Goal: Information Seeking & Learning: Learn about a topic

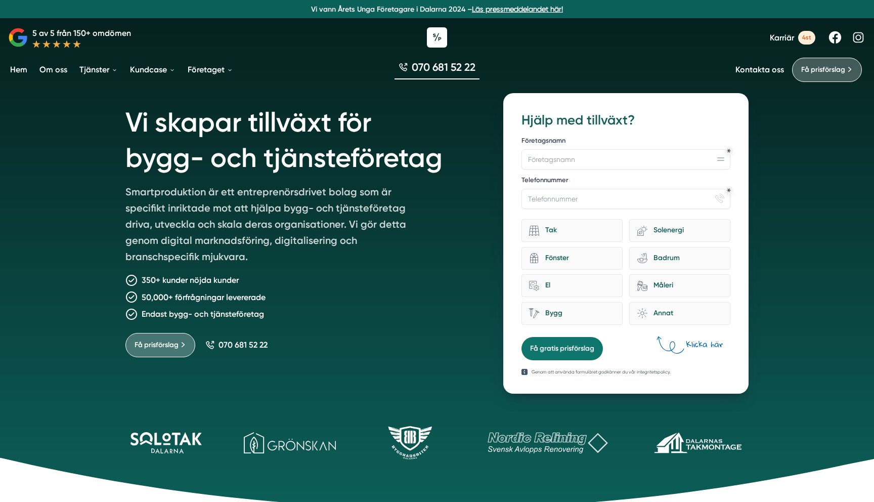
click at [779, 39] on span "Karriär" at bounding box center [782, 38] width 24 height 10
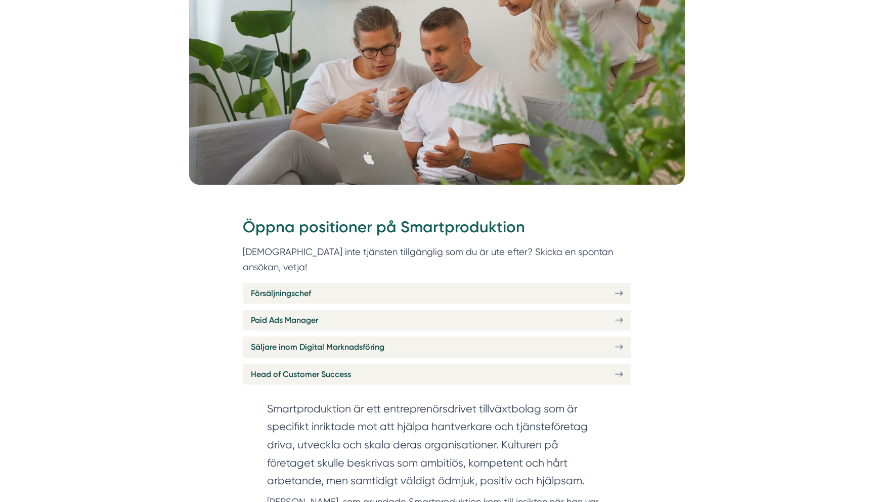
scroll to position [456, 0]
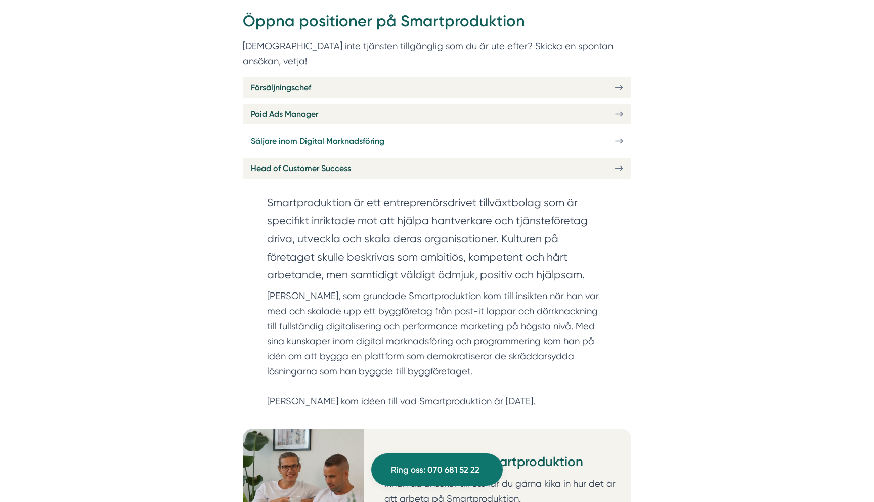
click at [314, 135] on span "Säljare inom Digital Marknadsföring" at bounding box center [317, 141] width 133 height 13
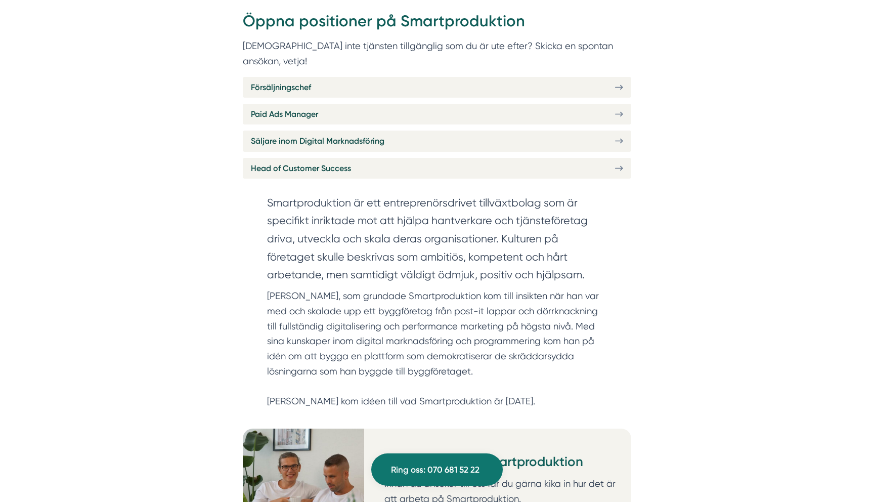
click at [311, 60] on div "Öppna positioner på Smartproduktion Finns inte tjänsten tillgänglig som du är u…" at bounding box center [437, 102] width 388 height 184
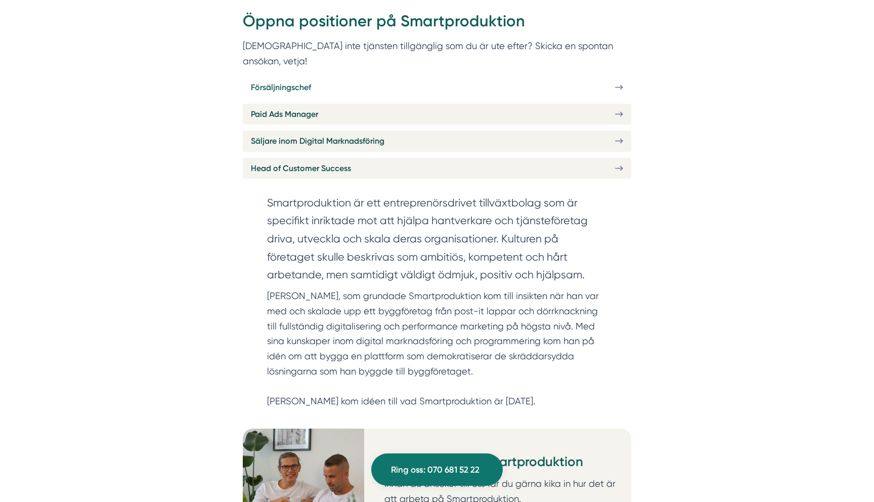
click at [309, 81] on span "Försäljningschef" at bounding box center [281, 87] width 60 height 13
